Goal: Task Accomplishment & Management: Use online tool/utility

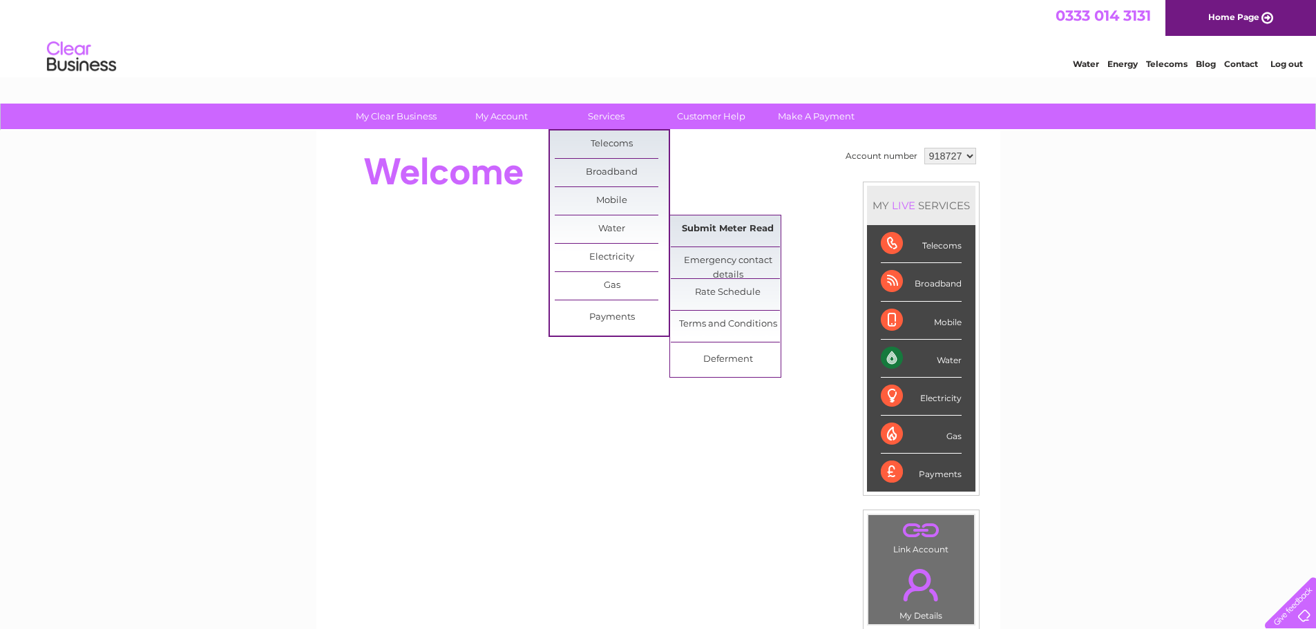
click at [704, 222] on link "Submit Meter Read" at bounding box center [728, 230] width 114 height 28
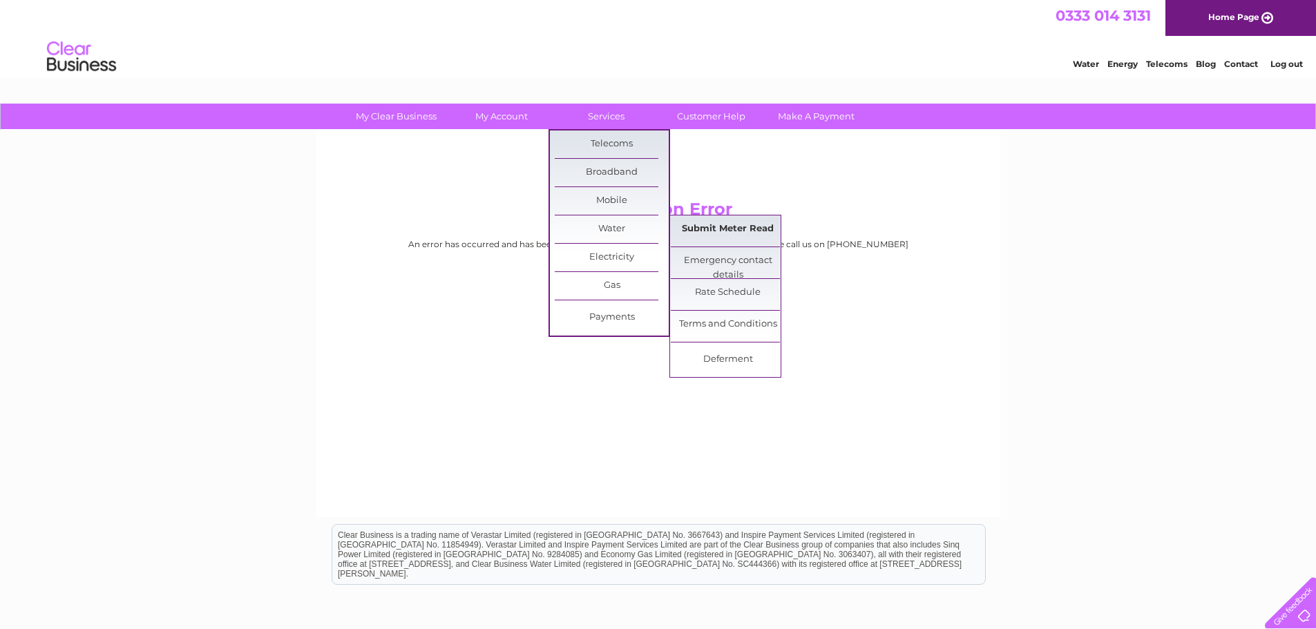
click at [705, 236] on link "Submit Meter Read" at bounding box center [728, 230] width 114 height 28
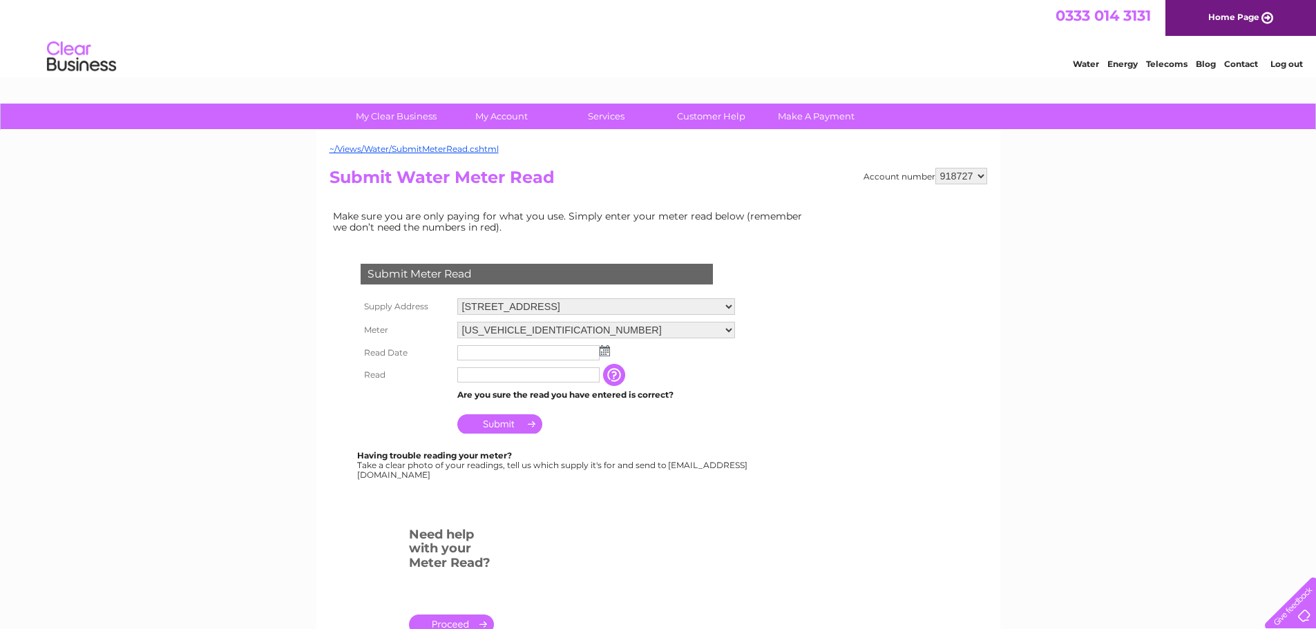
click at [603, 349] on img at bounding box center [605, 350] width 10 height 11
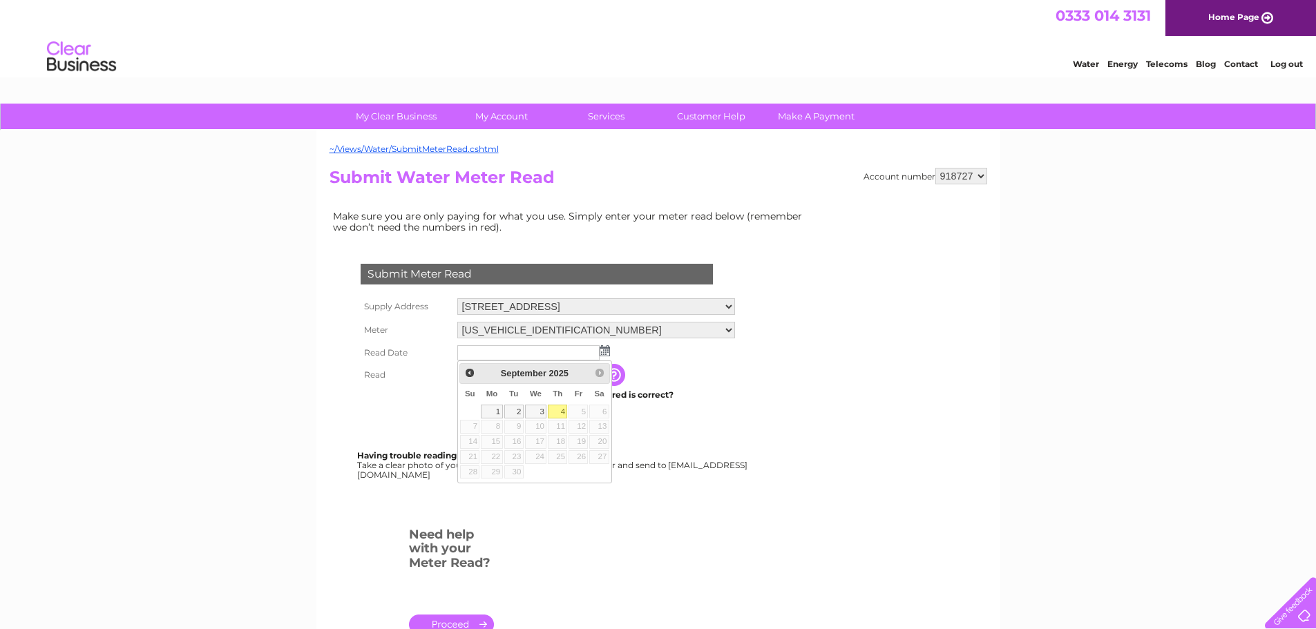
click at [560, 410] on link "4" at bounding box center [557, 412] width 19 height 14
type input "2025/09/04"
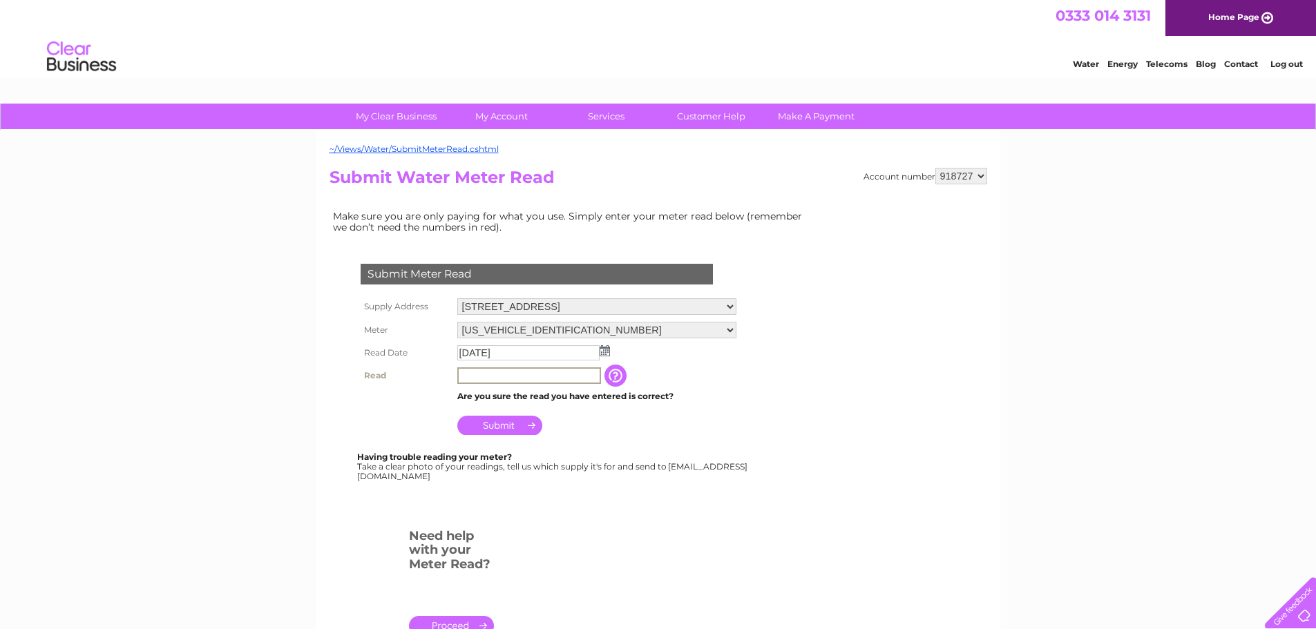
click at [528, 374] on input "text" at bounding box center [529, 376] width 144 height 17
type input "08789"
click at [504, 423] on input "Submit" at bounding box center [499, 425] width 85 height 19
